Goal: Use online tool/utility

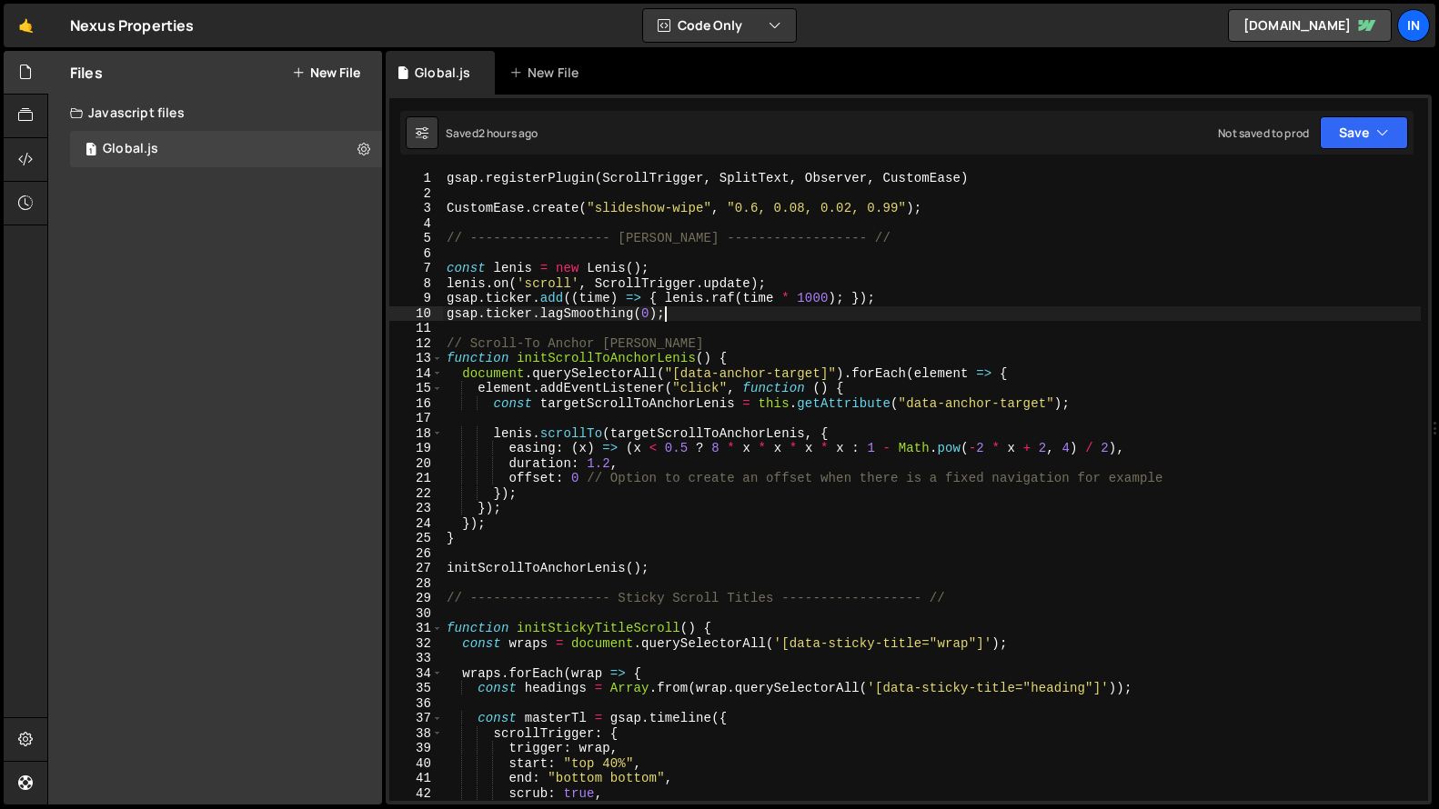
click at [446, 236] on div "gsap . registerPlugin ( ScrollTrigger , SplitText , Observer , CustomEase ) Cus…" at bounding box center [932, 501] width 978 height 660
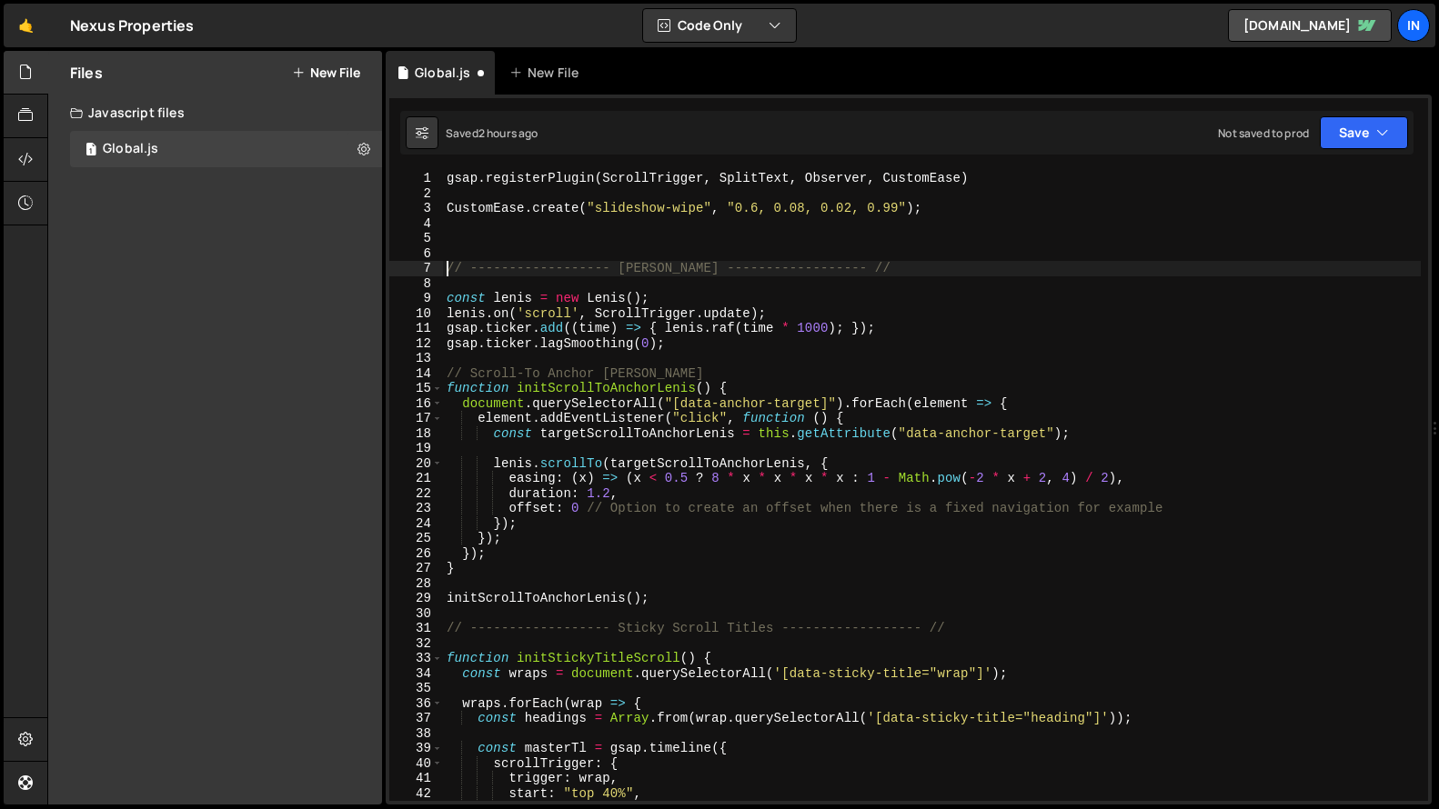
type textarea "// ------------------ [PERSON_NAME] ------------------ //"
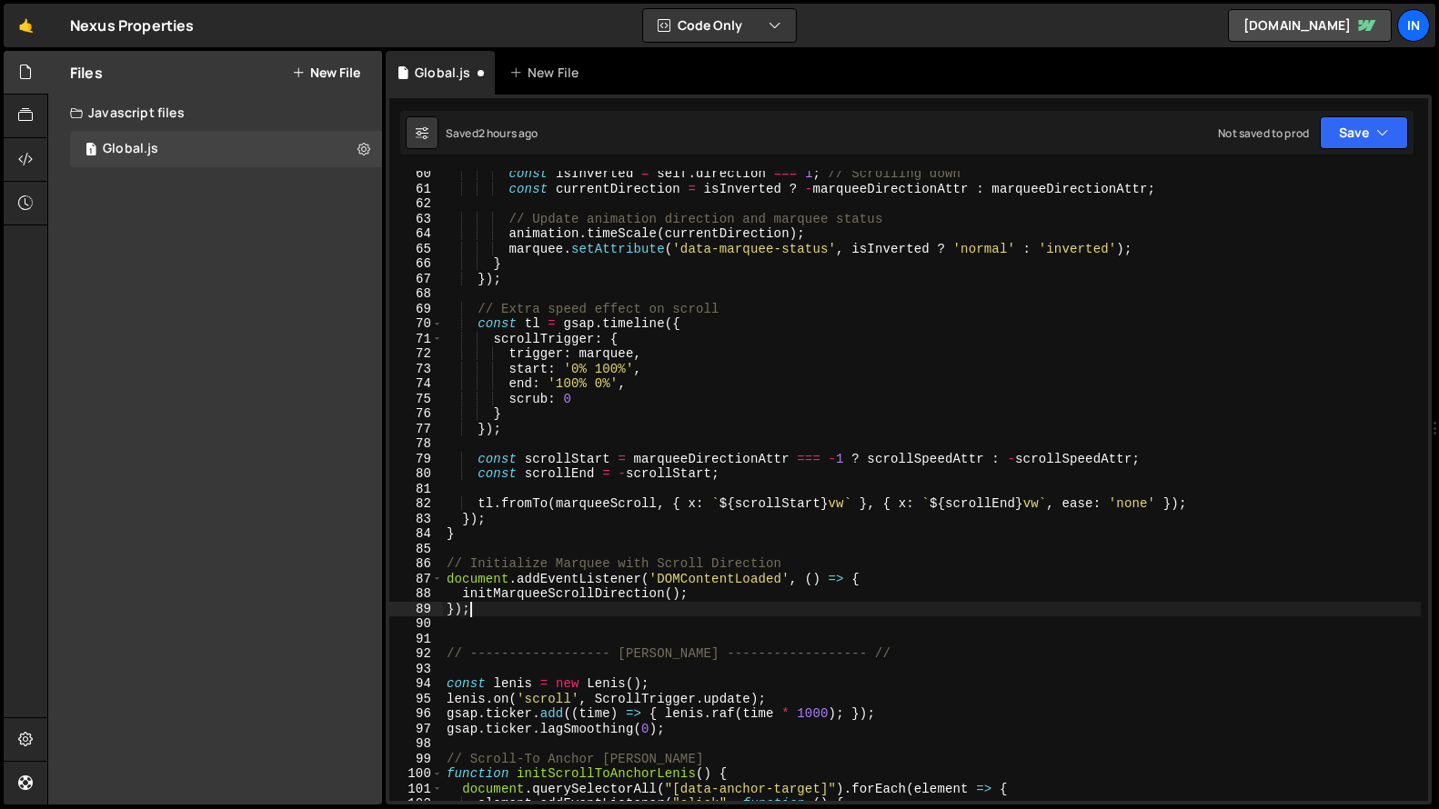
scroll to position [910, 0]
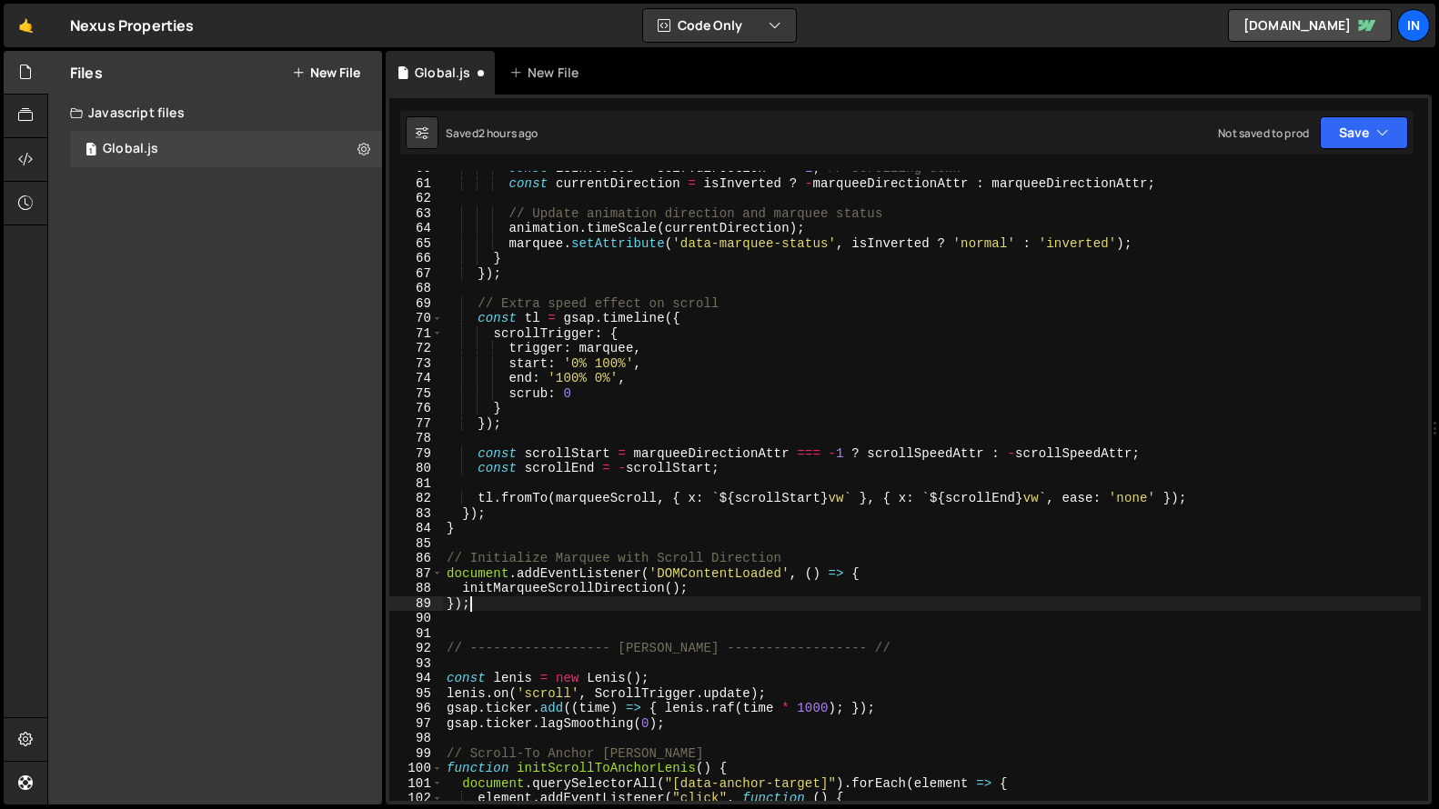
click at [448, 654] on div "const isInverted = self . direction === 1 ; // Scrolling down const currentDire…" at bounding box center [932, 491] width 978 height 660
type textarea "// ------------------ [PERSON_NAME] ------------------ //"
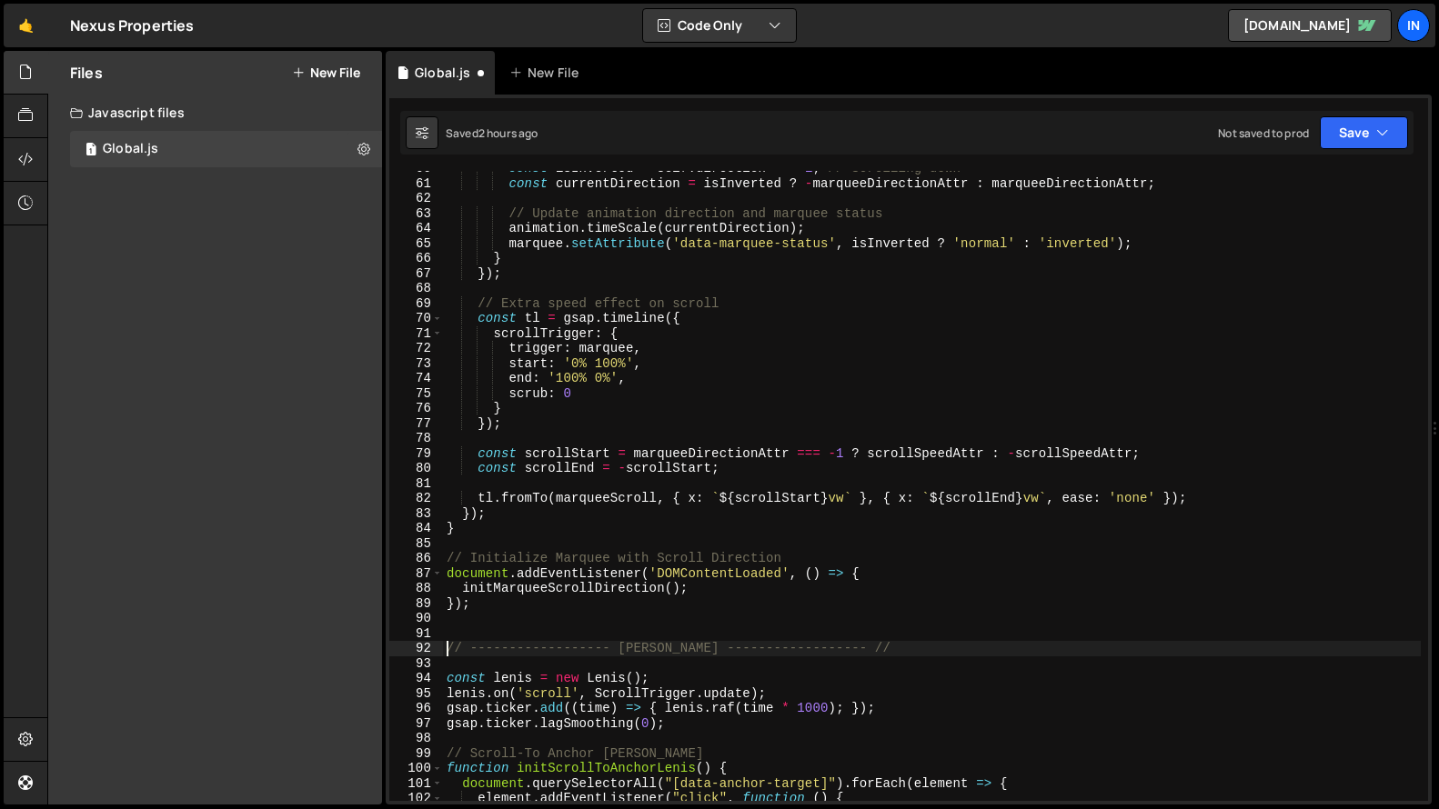
click at [832, 646] on div "const isInverted = self . direction === 1 ; // Scrolling down const currentDire…" at bounding box center [932, 491] width 978 height 660
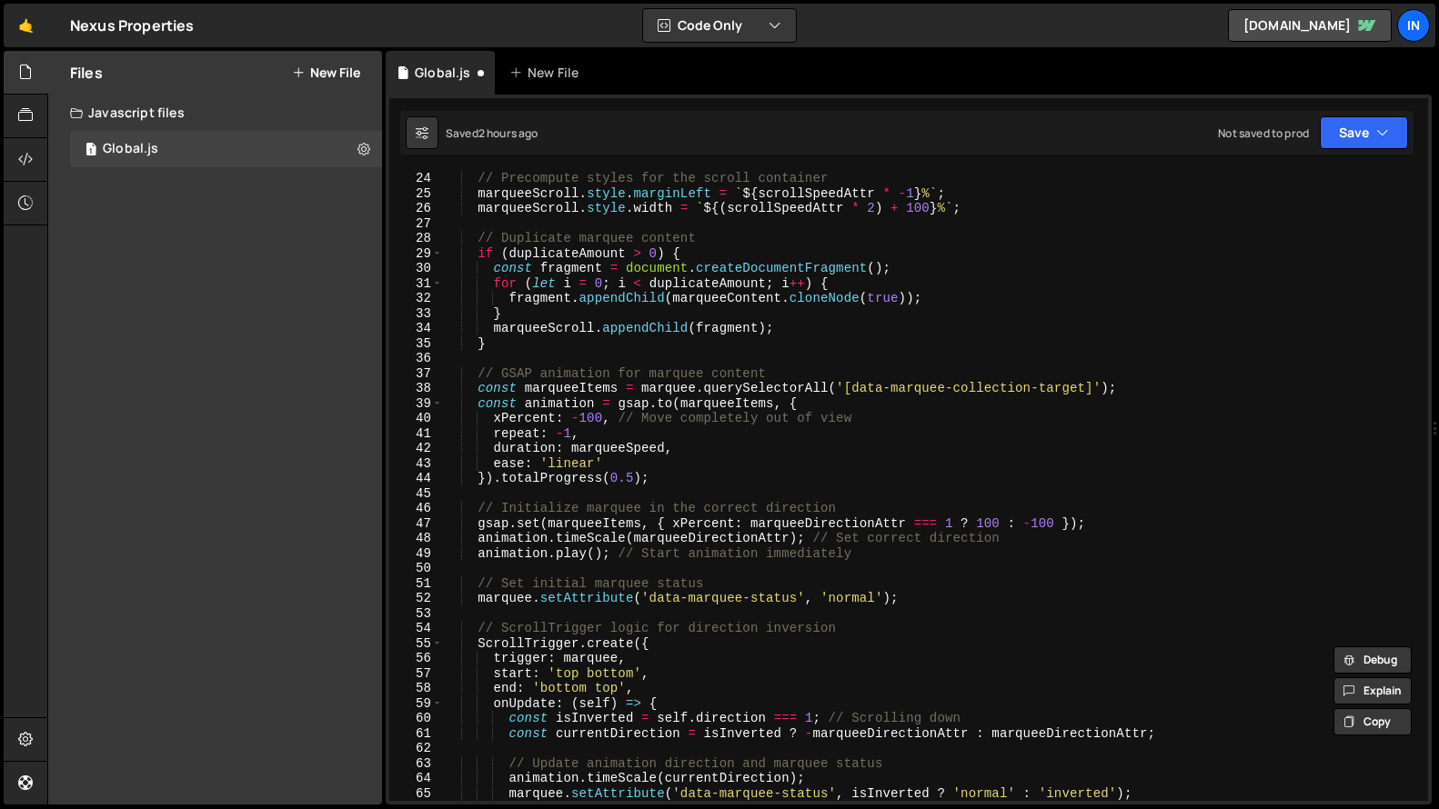
scroll to position [0, 0]
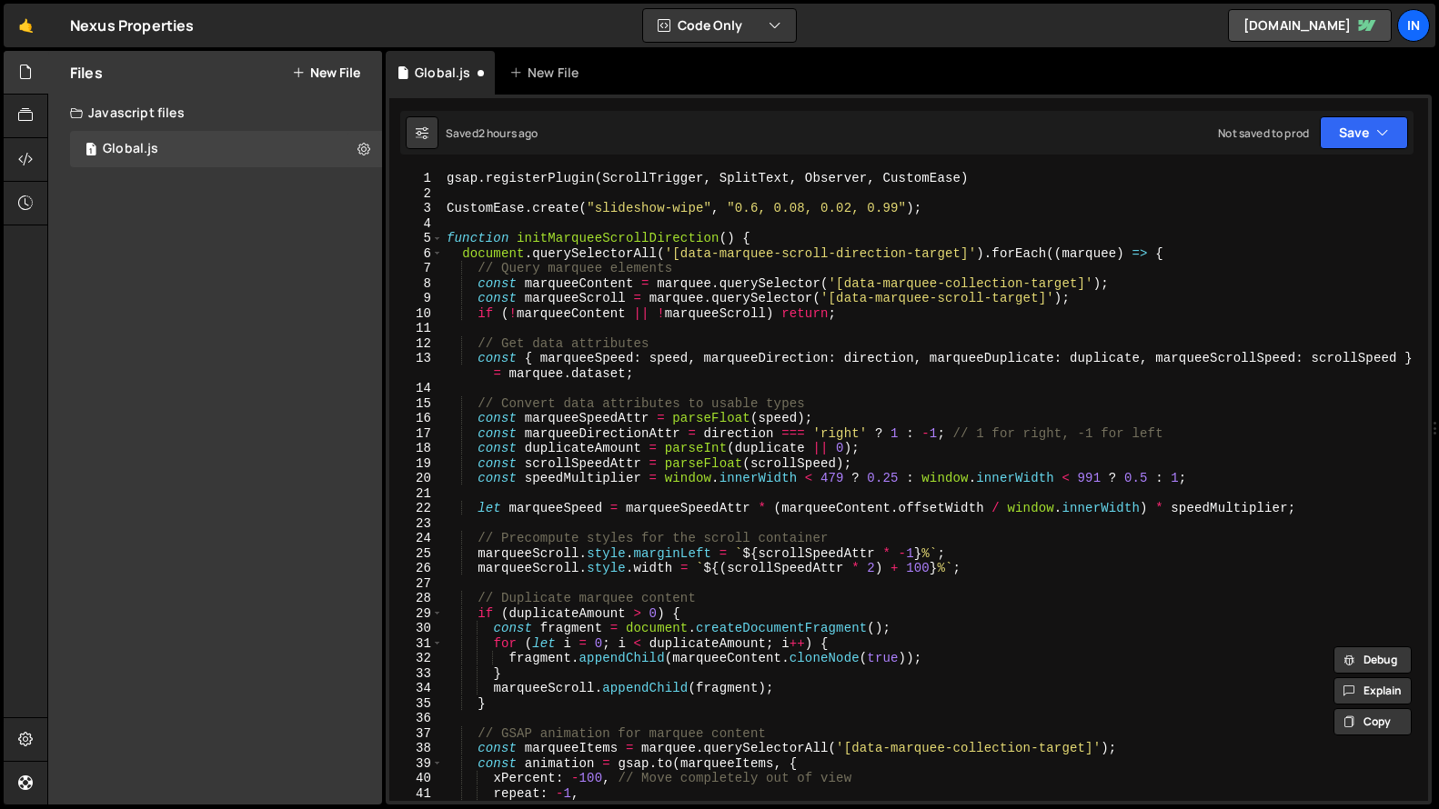
click at [968, 218] on div "gsap . registerPlugin ( ScrollTrigger , SplitText , Observer , CustomEase ) Cus…" at bounding box center [932, 501] width 978 height 660
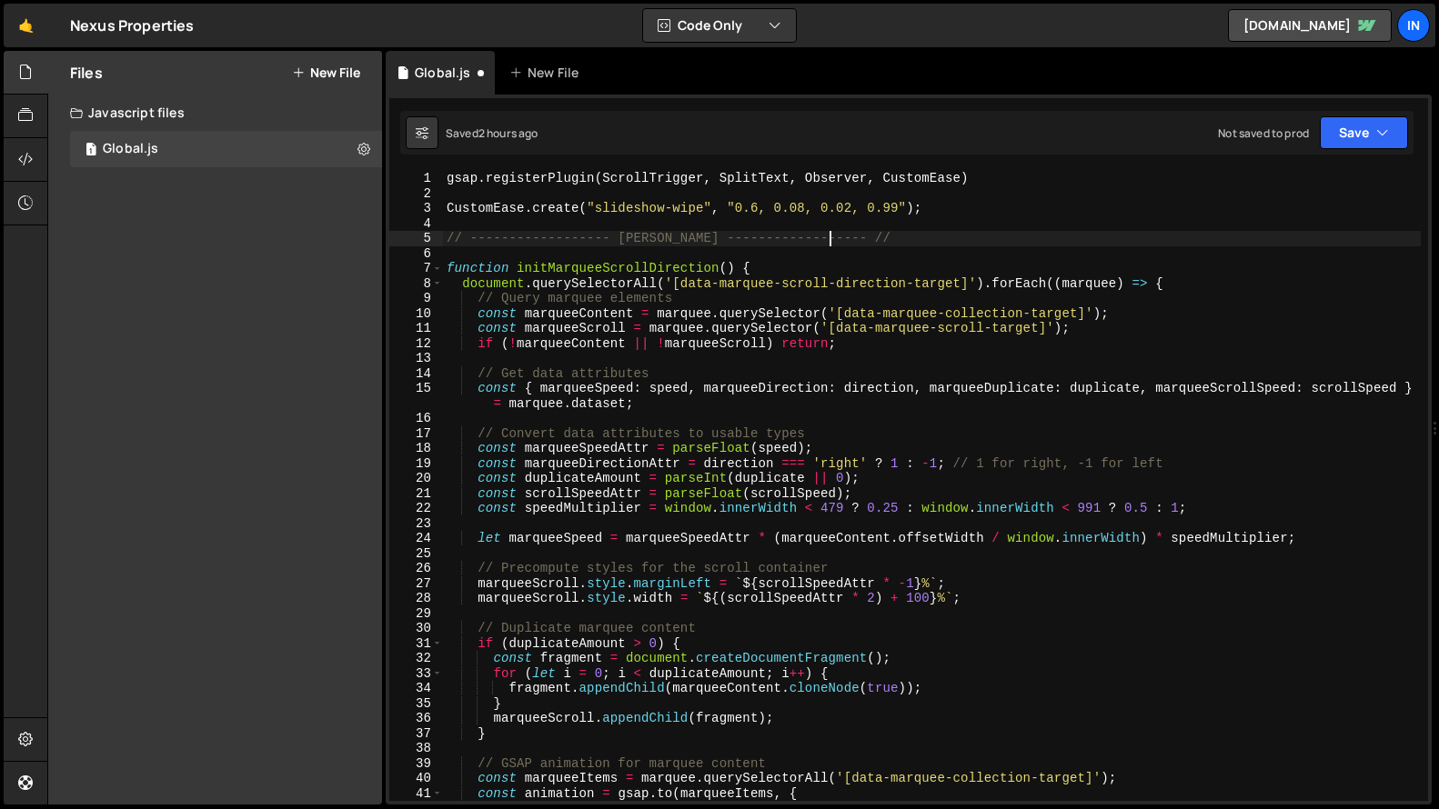
click at [653, 236] on div "gsap . registerPlugin ( ScrollTrigger , SplitText , Observer , CustomEase ) Cus…" at bounding box center [932, 501] width 978 height 660
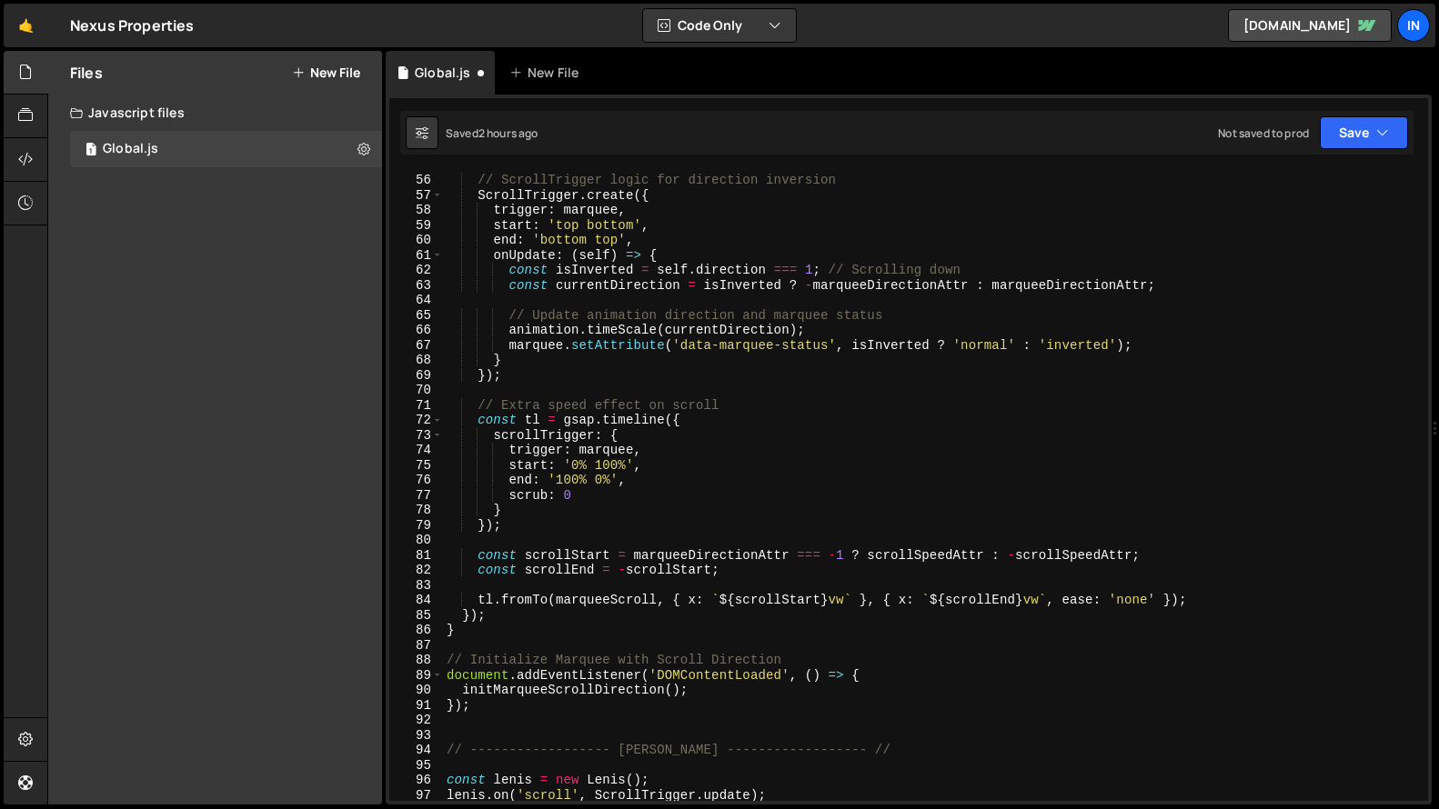
scroll to position [942, 0]
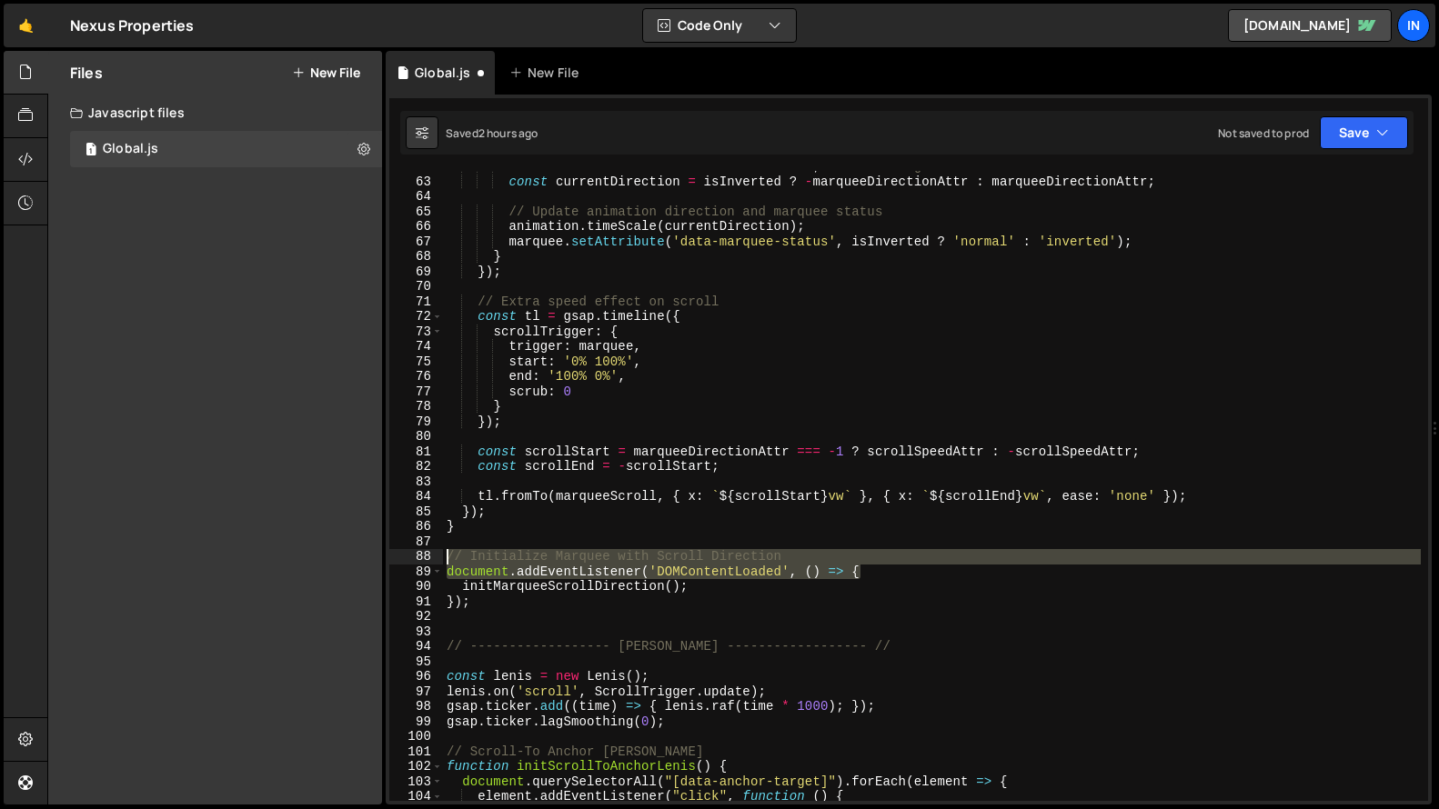
drag, startPoint x: 868, startPoint y: 570, endPoint x: 320, endPoint y: 560, distance: 548.4
click at [320, 560] on div "Files New File Create your first file Get started by starting a Javascript or C…" at bounding box center [742, 428] width 1391 height 755
type textarea "// Initialize Marquee with Scroll Direction document.addEventListener('DOMConte…"
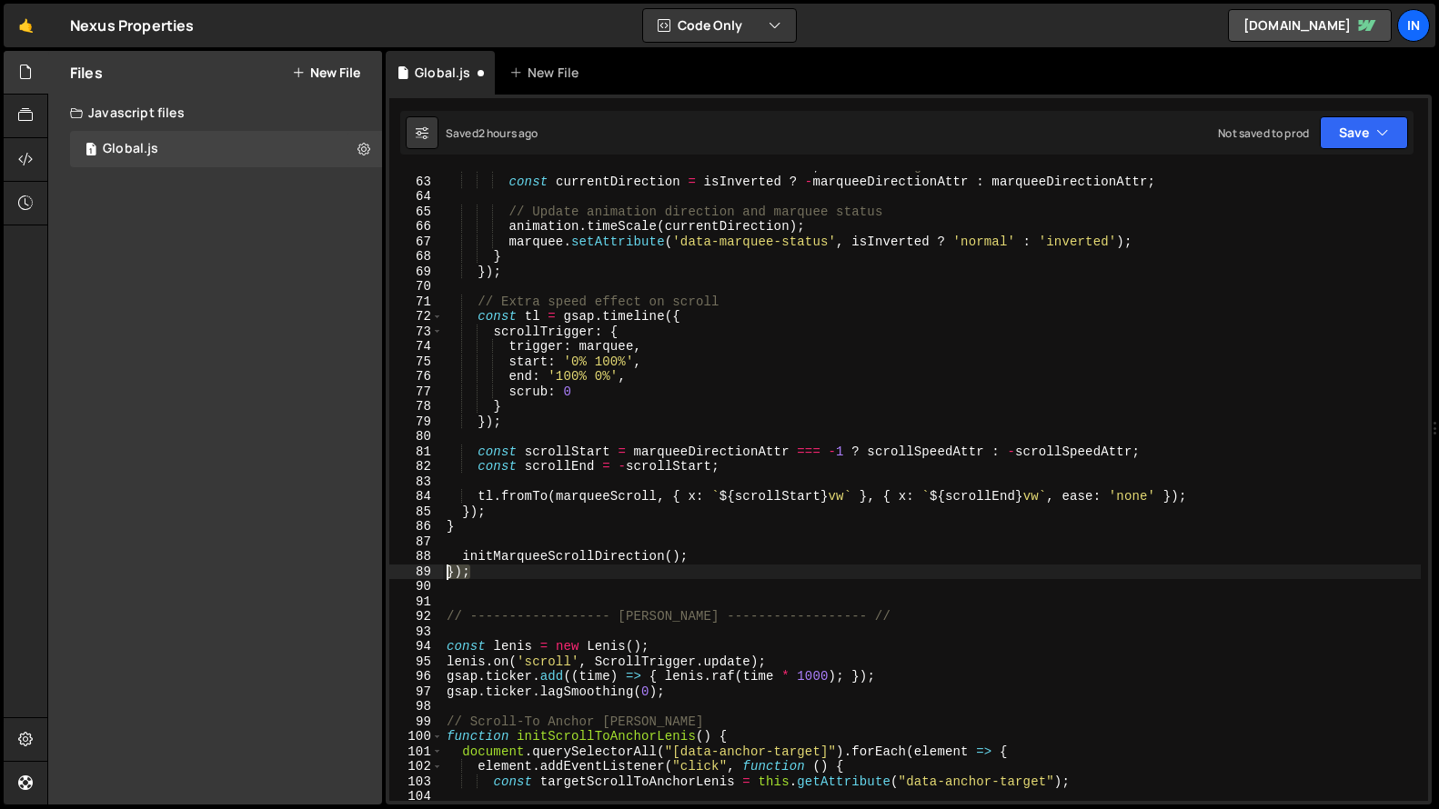
drag, startPoint x: 466, startPoint y: 572, endPoint x: 397, endPoint y: 575, distance: 69.2
click at [397, 575] on div "initMarqueeScrollDirection(); 62 63 64 65 66 67 68 69 70 71 72 73 74 75 76 77 7…" at bounding box center [908, 486] width 1038 height 630
type textarea "});"
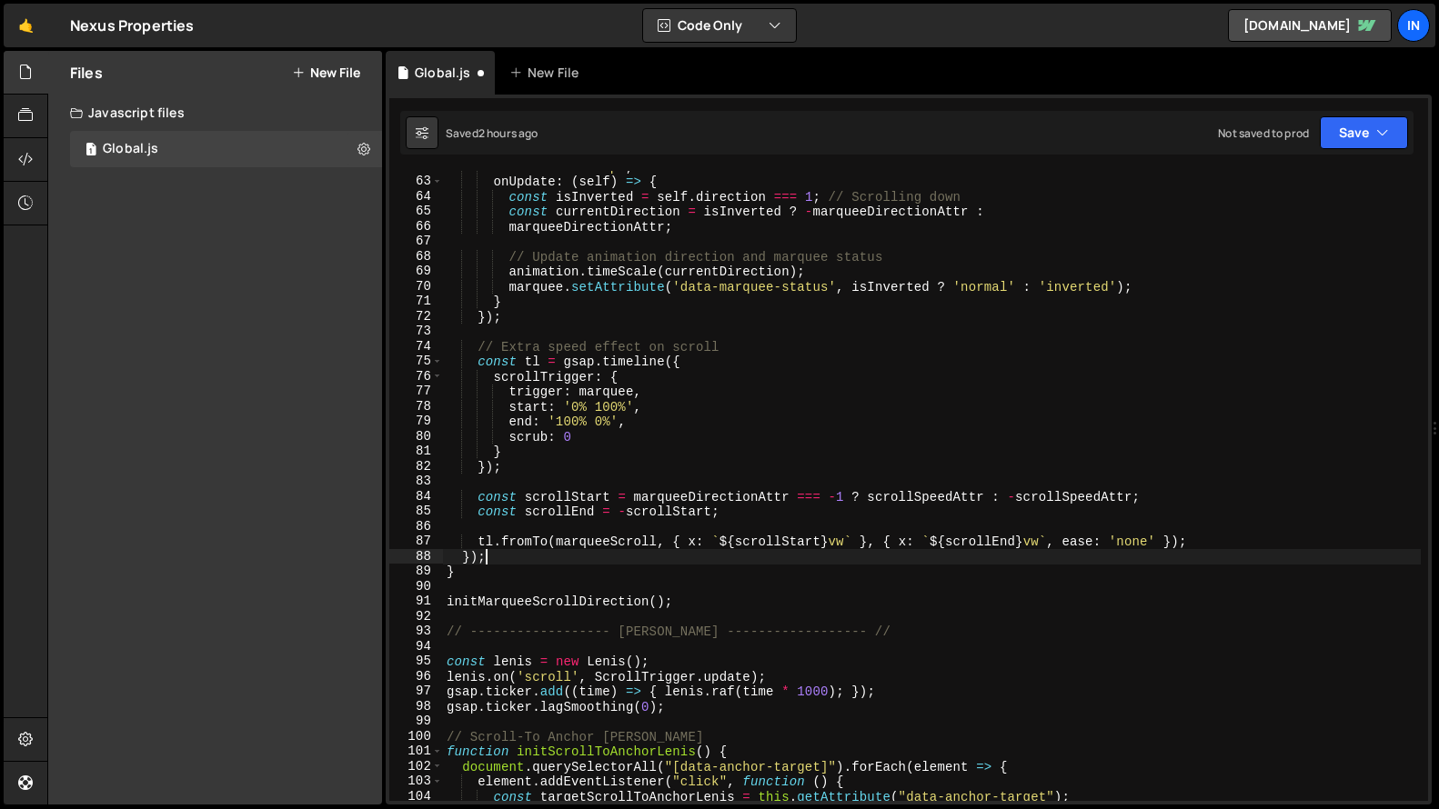
scroll to position [927, 0]
type textarea "});"
